Goal: Task Accomplishment & Management: Manage account settings

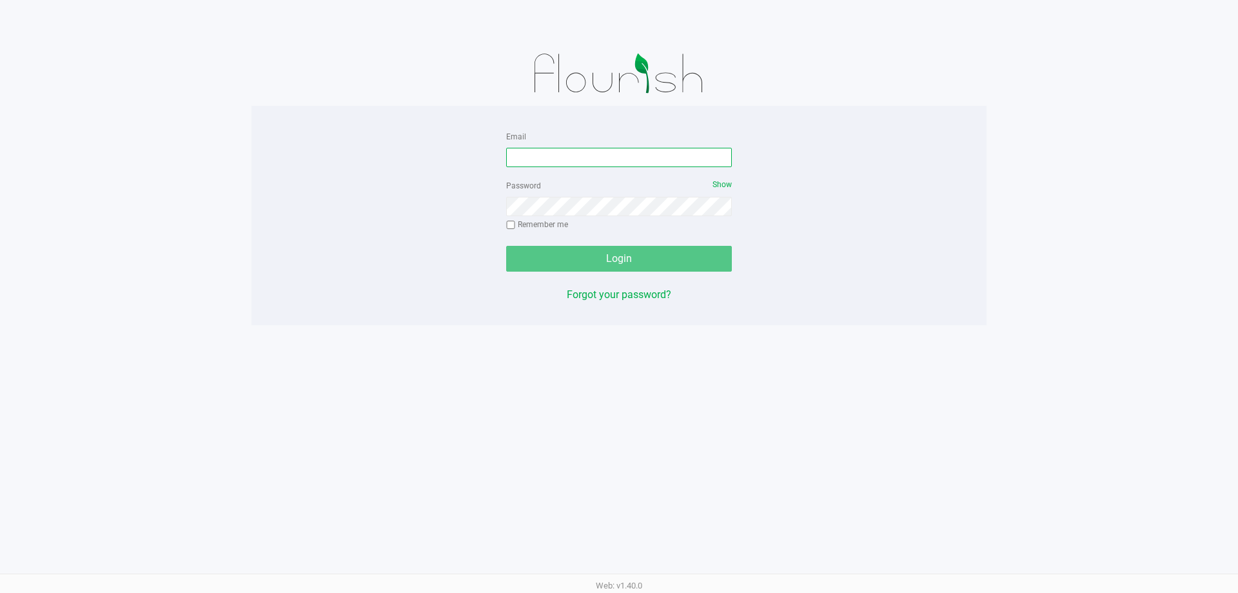
click at [555, 162] on input "Email" at bounding box center [619, 157] width 226 height 19
type input "[EMAIL_ADDRESS][DOMAIN_NAME]"
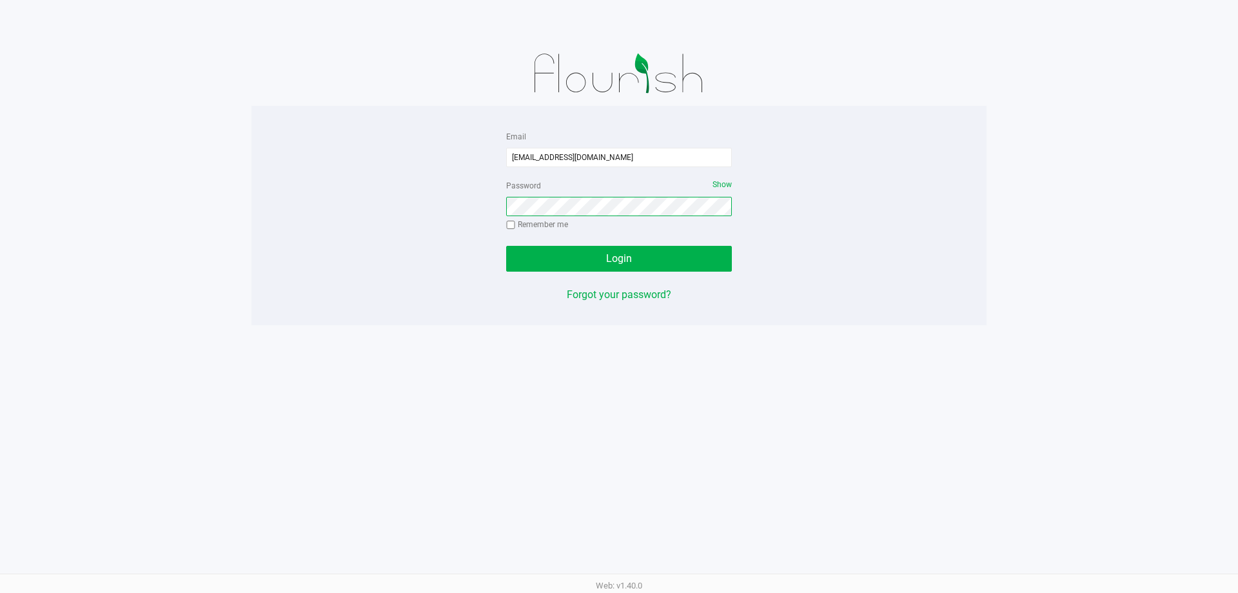
click at [506, 246] on button "Login" at bounding box center [619, 259] width 226 height 26
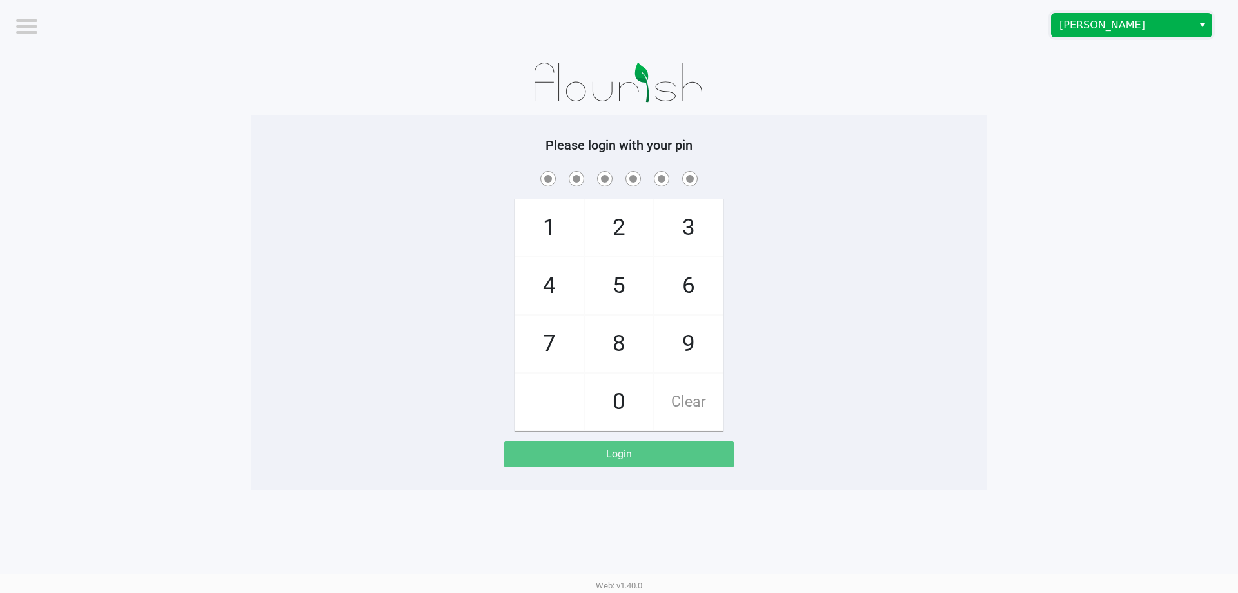
click at [1174, 25] on span "[PERSON_NAME]" at bounding box center [1123, 24] width 126 height 15
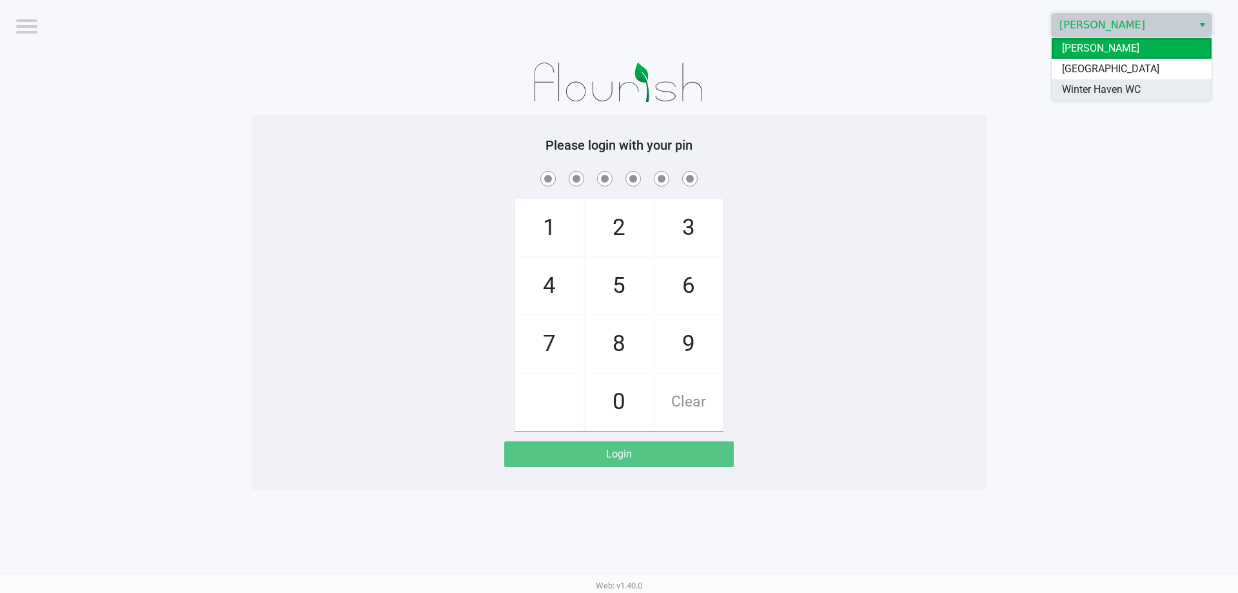
click at [1102, 88] on span "Winter Haven WC" at bounding box center [1101, 89] width 79 height 15
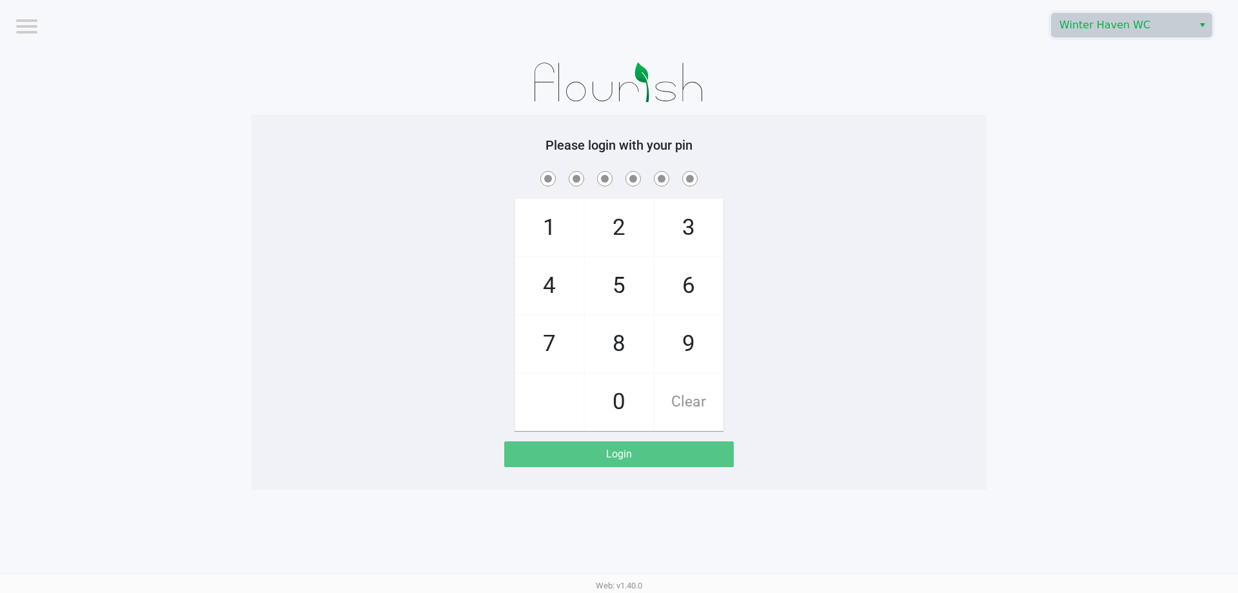
drag, startPoint x: 1060, startPoint y: 103, endPoint x: 461, endPoint y: 5, distance: 607.7
click at [1059, 103] on app-pos-login-wrapper "Logout [GEOGRAPHIC_DATA] WC Please login with your pin 1 4 7 2 5 8 0 3 6 9 Clea…" at bounding box center [619, 245] width 1238 height 490
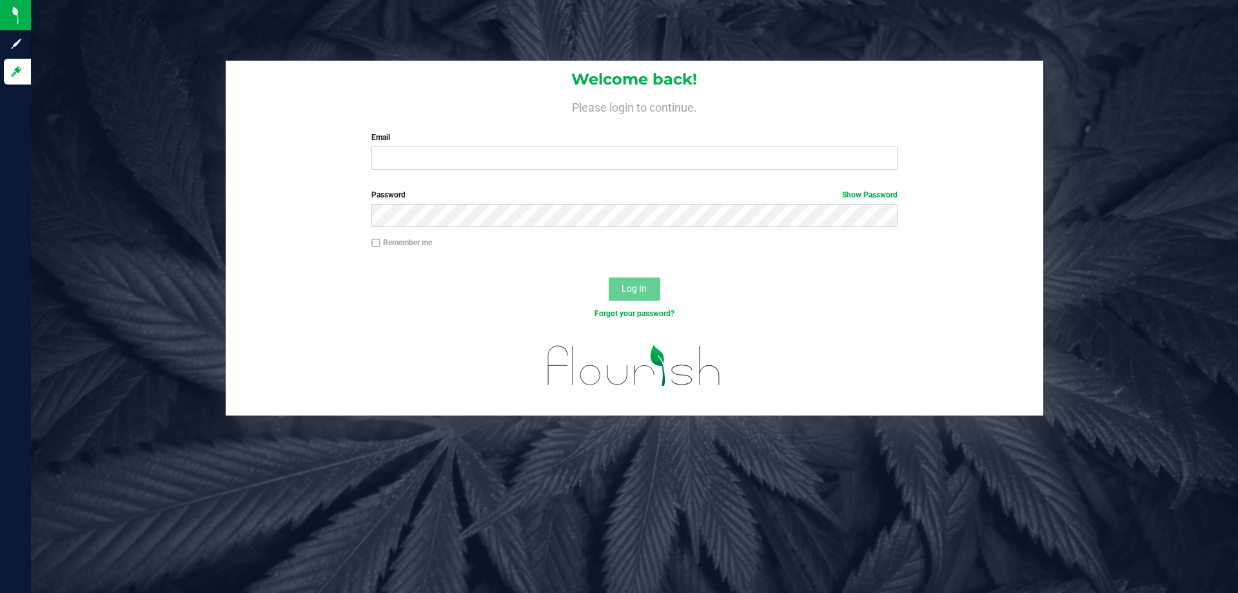
click at [752, 81] on h1 "Welcome back!" at bounding box center [635, 79] width 818 height 17
click at [432, 155] on input "Email" at bounding box center [635, 157] width 526 height 23
type input "meverettjr@liveparallel.com"
click at [609, 277] on button "Log In" at bounding box center [635, 288] width 52 height 23
